Goal: Information Seeking & Learning: Learn about a topic

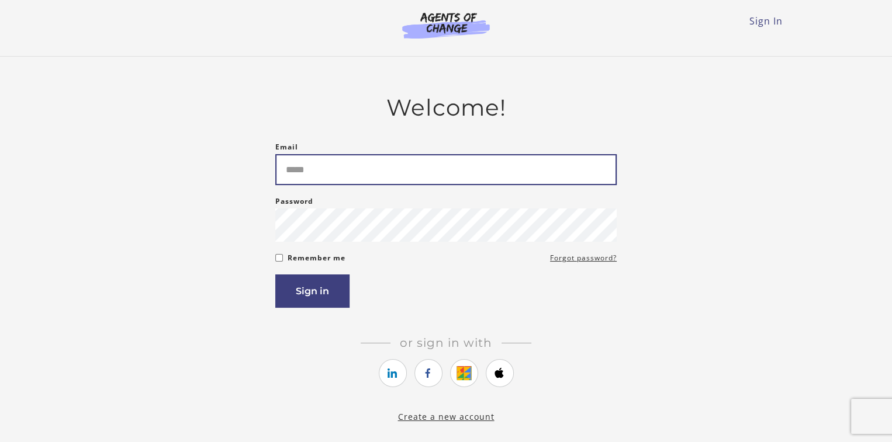
click at [460, 160] on input "Email" at bounding box center [445, 169] width 341 height 31
type input "**********"
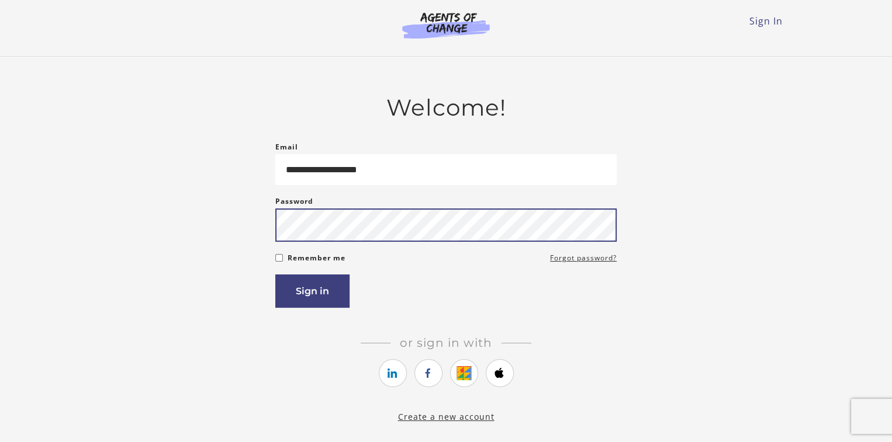
click at [275, 275] on button "Sign in" at bounding box center [312, 291] width 74 height 33
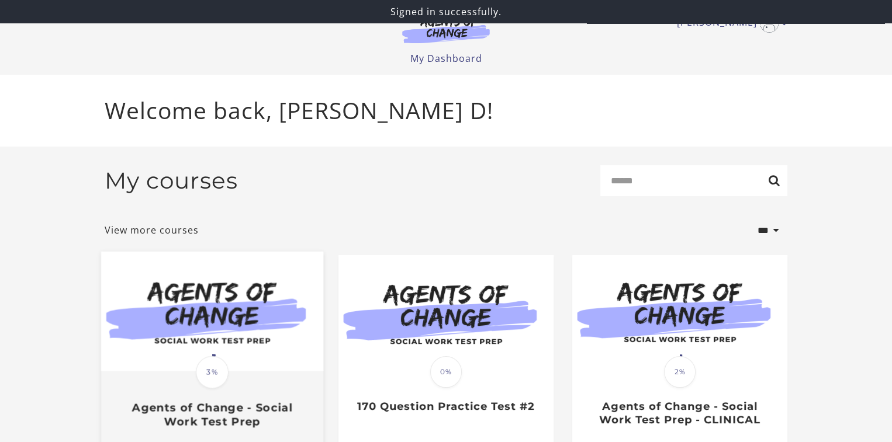
click at [299, 318] on img at bounding box center [212, 312] width 222 height 120
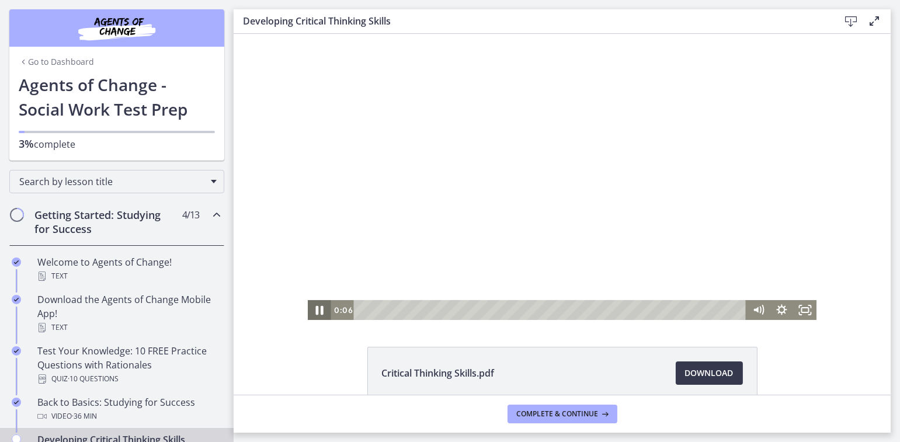
click at [311, 313] on icon "Pause" at bounding box center [319, 311] width 28 height 24
click at [313, 314] on icon "Play Video" at bounding box center [320, 311] width 28 height 24
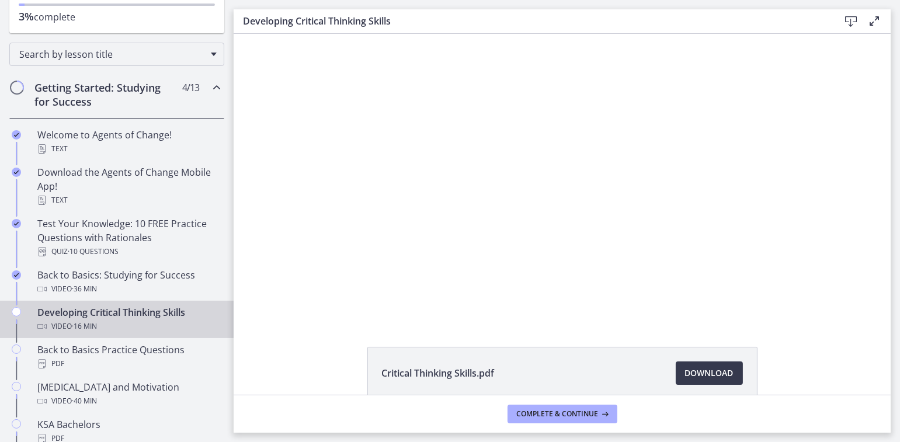
scroll to position [129, 0]
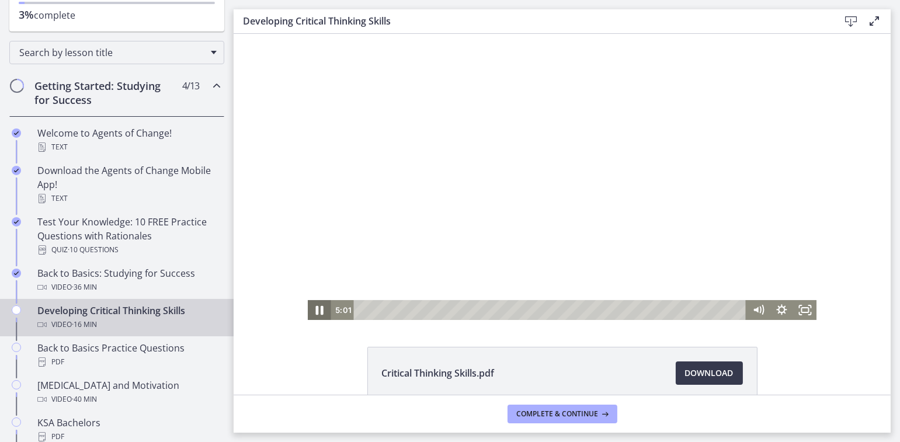
click at [314, 313] on icon "Pause" at bounding box center [319, 311] width 28 height 24
click at [317, 313] on icon "Play Video" at bounding box center [320, 311] width 7 height 10
click at [314, 313] on icon "Pause" at bounding box center [319, 311] width 28 height 24
click at [314, 315] on icon "Play Video" at bounding box center [320, 311] width 28 height 24
click at [314, 315] on icon "Pause" at bounding box center [319, 311] width 28 height 24
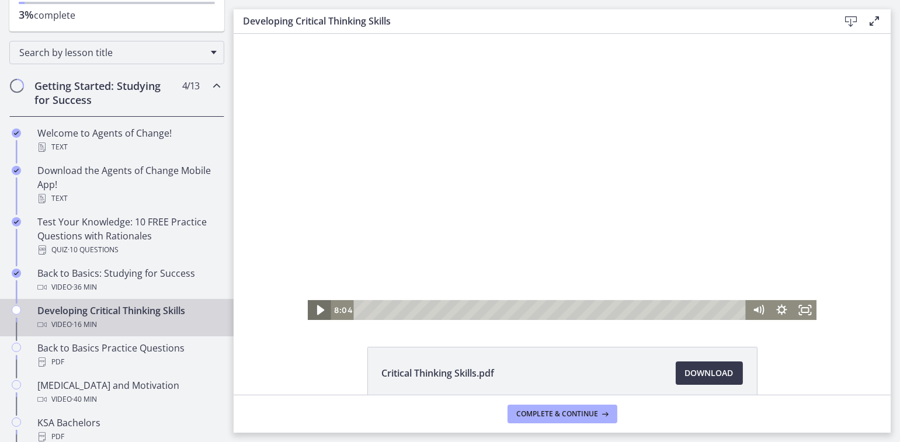
click at [314, 315] on icon "Play Video" at bounding box center [320, 311] width 28 height 24
click at [314, 315] on icon "Pause" at bounding box center [319, 311] width 28 height 24
click at [316, 315] on icon "Play Video" at bounding box center [320, 311] width 28 height 24
click at [316, 315] on icon "Pause" at bounding box center [318, 310] width 23 height 20
click at [314, 317] on icon "Play Video" at bounding box center [320, 311] width 28 height 24
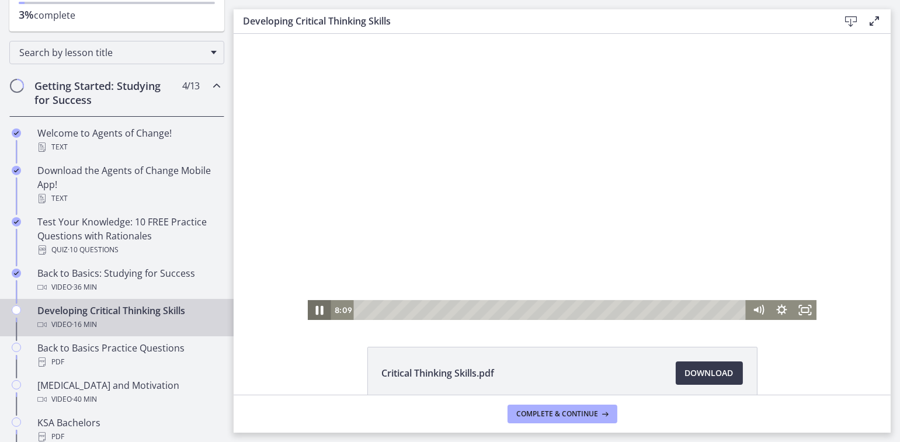
click at [314, 317] on icon "Pause" at bounding box center [319, 311] width 28 height 24
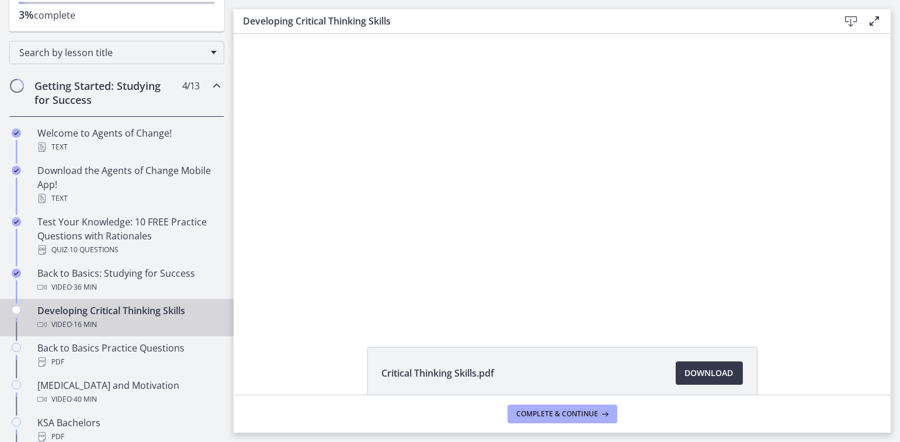
click at [310, 324] on div "Critical Thinking Skills.pdf Download Opens in a new window" at bounding box center [562, 214] width 657 height 361
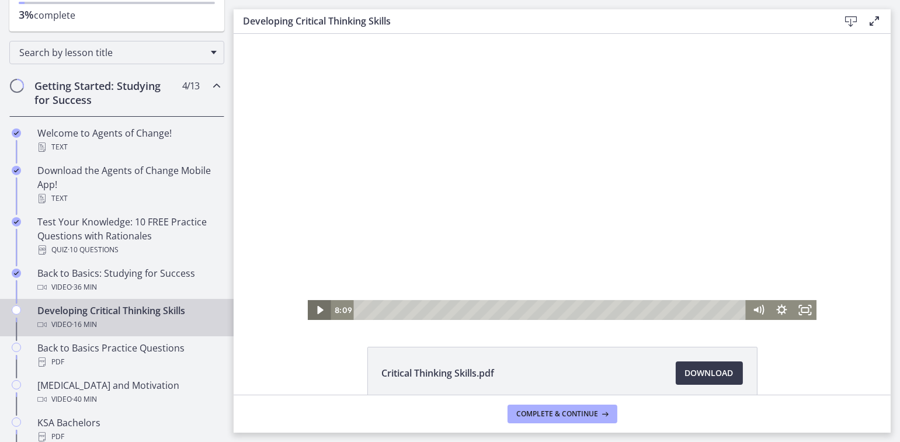
click at [318, 305] on icon "Play Video" at bounding box center [319, 310] width 23 height 20
click at [561, 310] on div "8:39" at bounding box center [551, 310] width 379 height 20
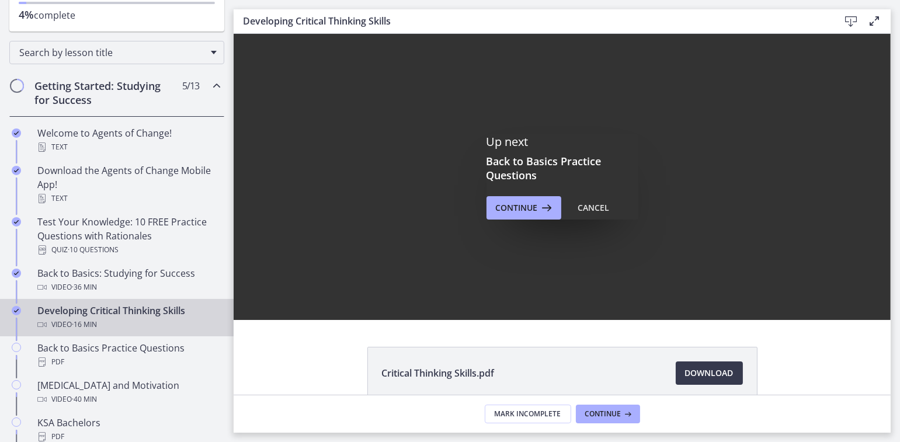
scroll to position [0, 0]
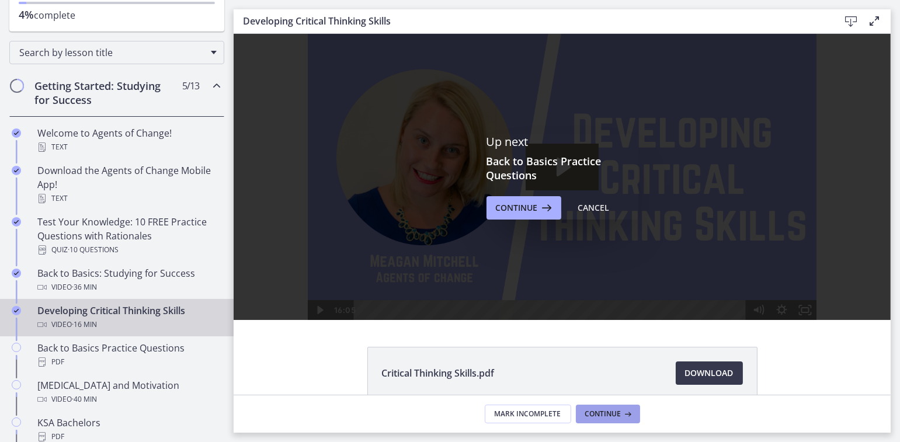
click at [608, 415] on span "Continue" at bounding box center [603, 414] width 36 height 9
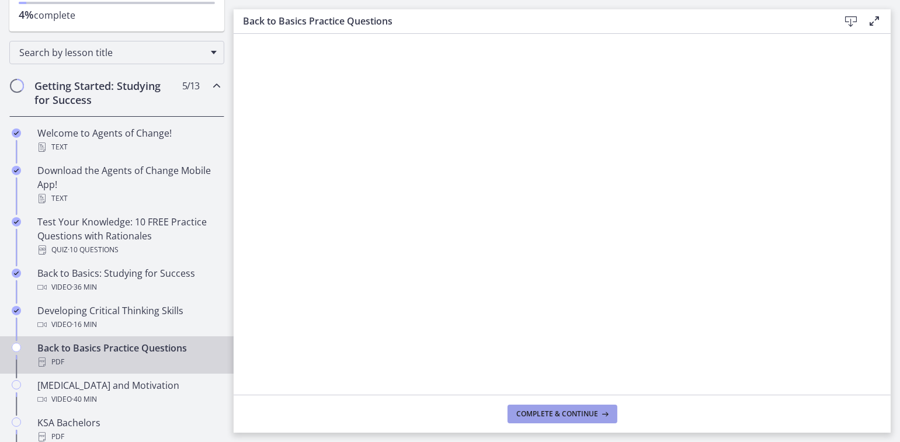
click at [537, 421] on button "Complete & continue" at bounding box center [563, 414] width 110 height 19
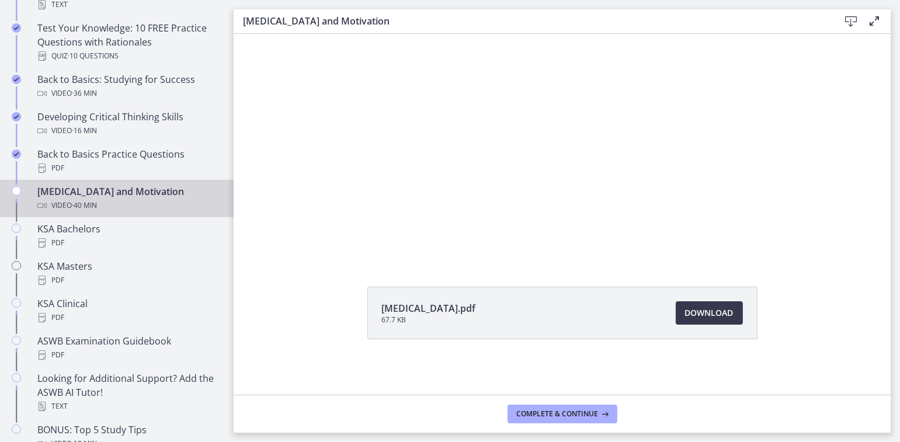
scroll to position [326, 0]
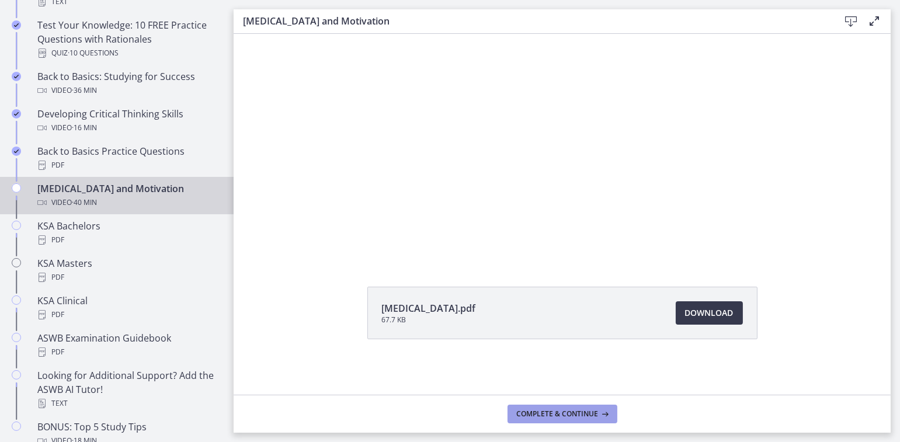
click at [532, 417] on span "Complete & continue" at bounding box center [558, 414] width 82 height 9
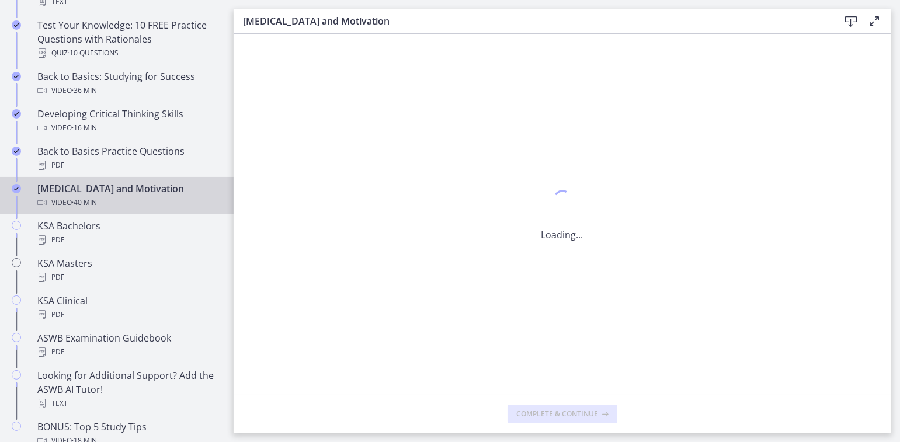
scroll to position [0, 0]
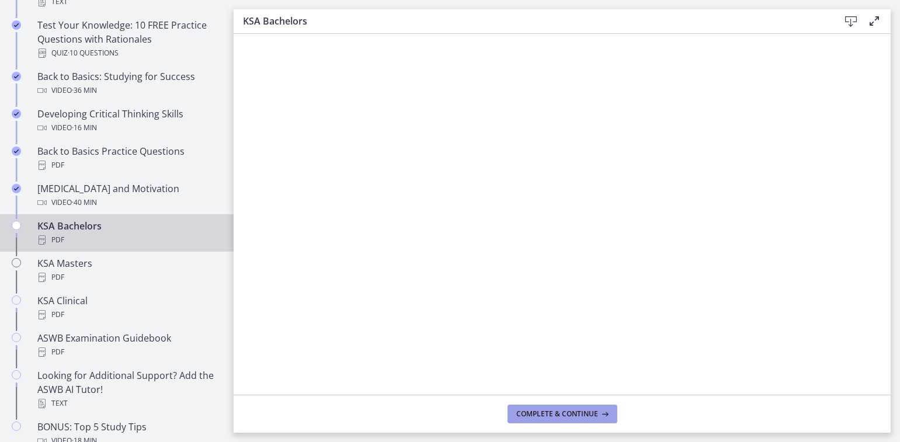
click at [534, 418] on span "Complete & continue" at bounding box center [558, 414] width 82 height 9
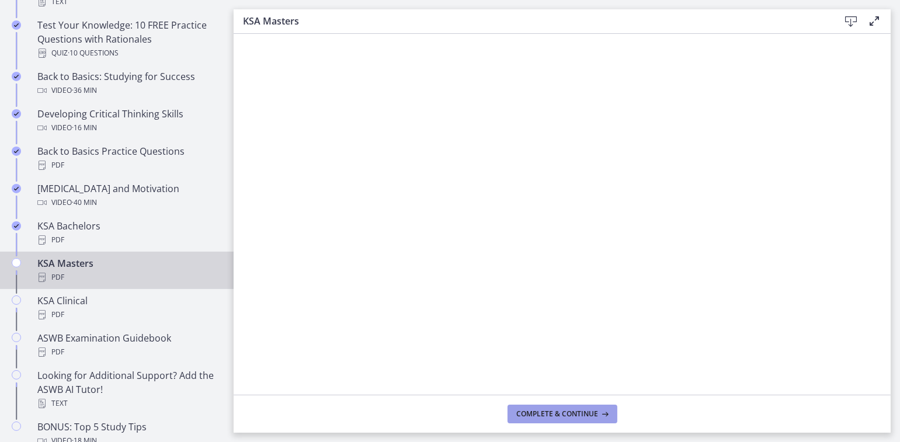
click at [534, 418] on span "Complete & continue" at bounding box center [558, 414] width 82 height 9
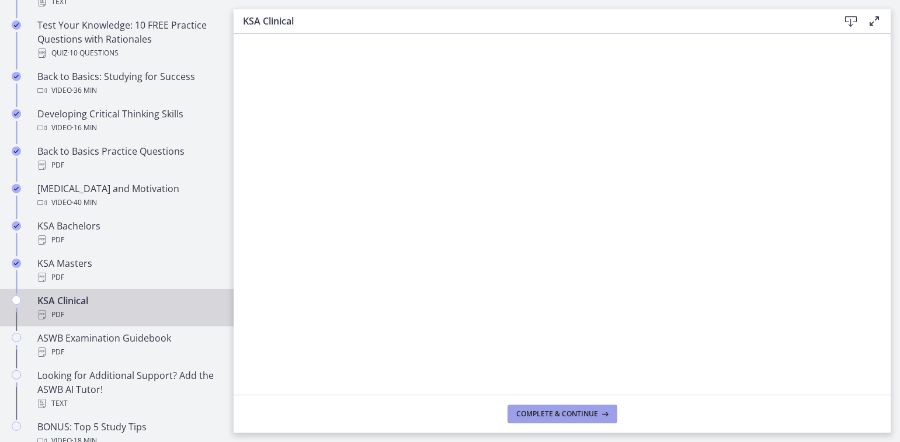
click at [550, 413] on span "Complete & continue" at bounding box center [558, 414] width 82 height 9
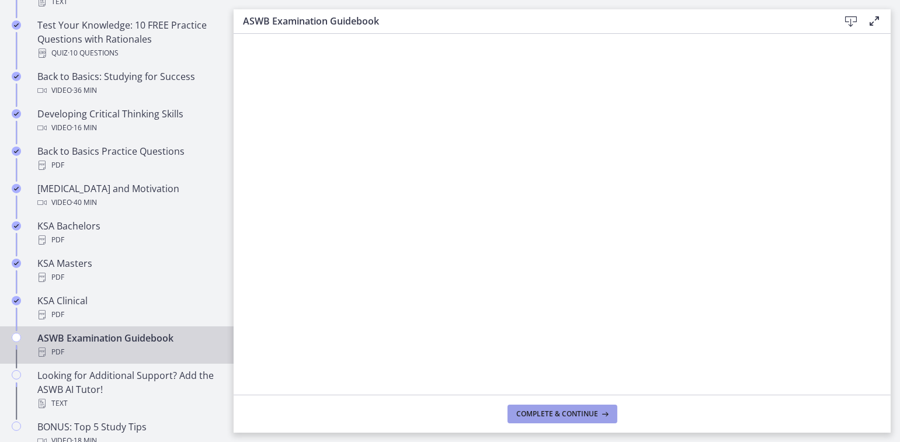
click at [550, 413] on span "Complete & continue" at bounding box center [558, 414] width 82 height 9
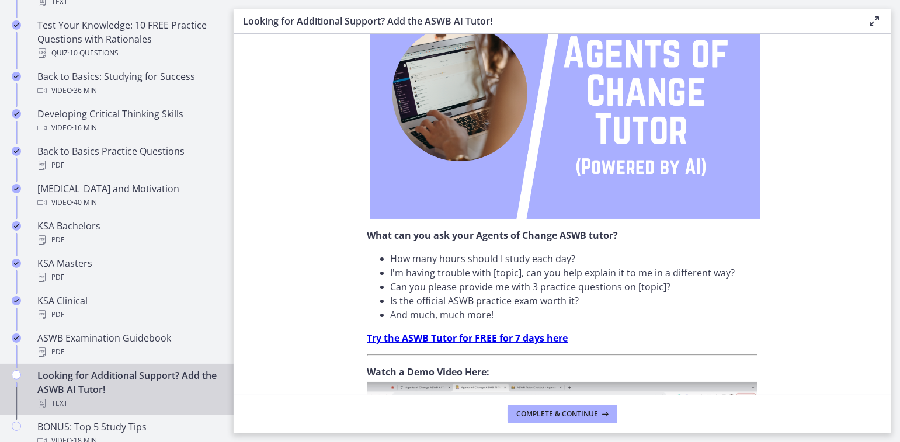
scroll to position [182, 0]
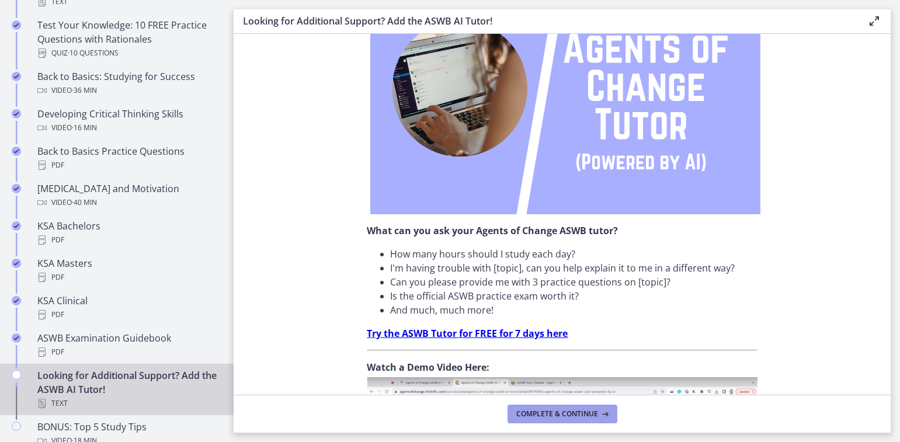
click at [526, 408] on button "Complete & continue" at bounding box center [563, 414] width 110 height 19
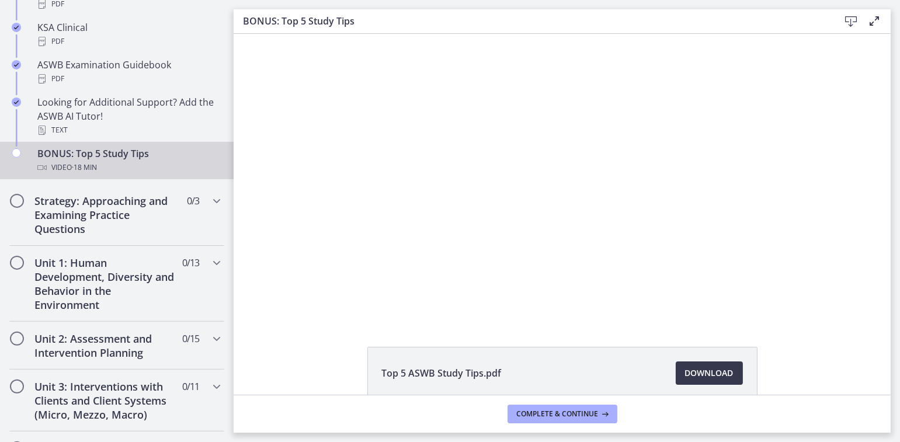
scroll to position [606, 0]
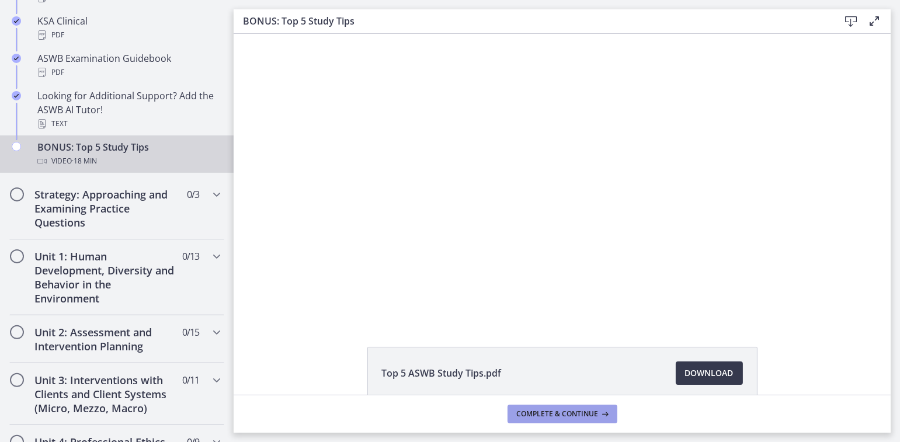
click at [529, 415] on span "Complete & continue" at bounding box center [558, 414] width 82 height 9
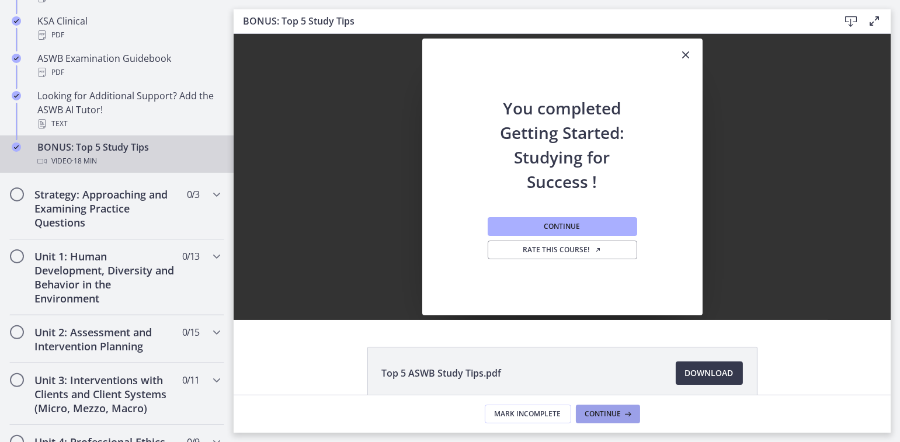
click at [608, 418] on span "Continue" at bounding box center [603, 414] width 36 height 9
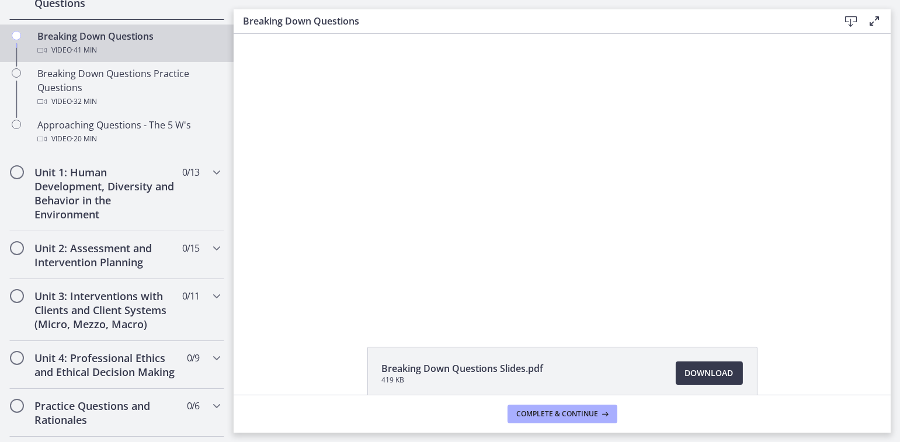
drag, startPoint x: 231, startPoint y: 275, endPoint x: 16, endPoint y: 106, distance: 273.0
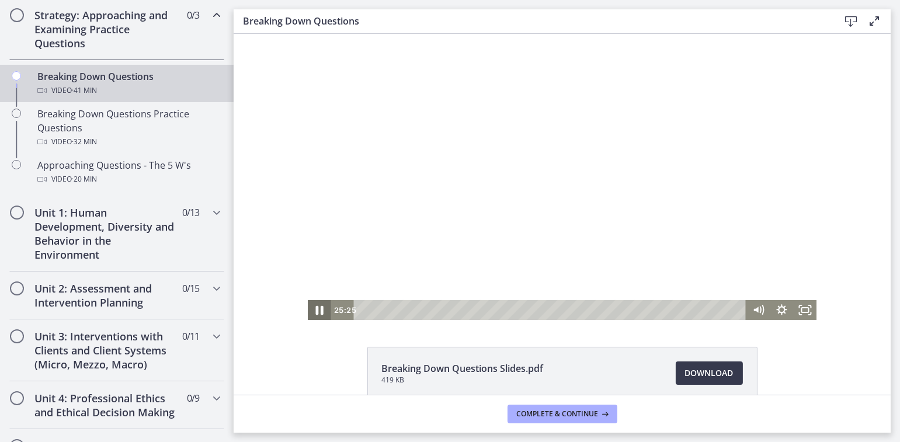
click at [316, 313] on icon "Pause" at bounding box center [320, 310] width 8 height 9
